Goal: Transaction & Acquisition: Purchase product/service

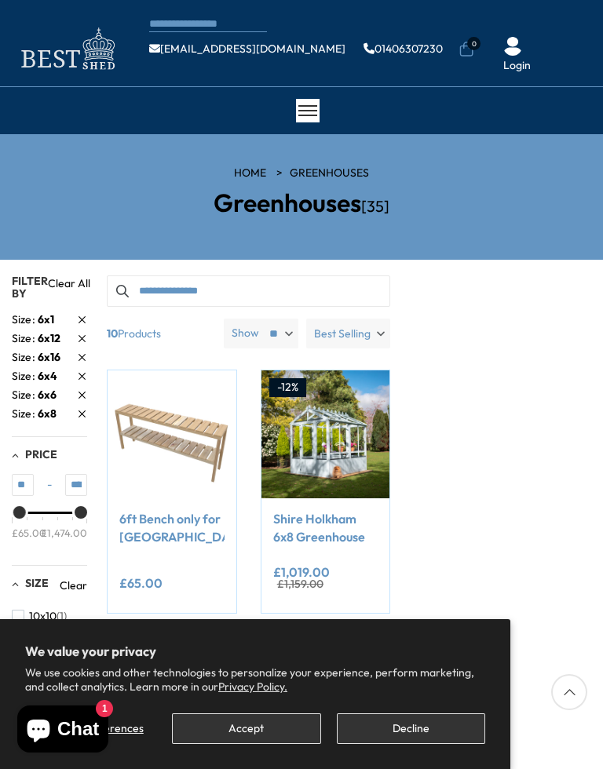
click at [573, 0] on div "CONTACT US Shipping Warranty Shop info@bestshed.co.uk 01406307230 0 Login" at bounding box center [301, 43] width 603 height 87
click at [421, 722] on button "Decline" at bounding box center [411, 729] width 148 height 31
